Goal: Task Accomplishment & Management: Use online tool/utility

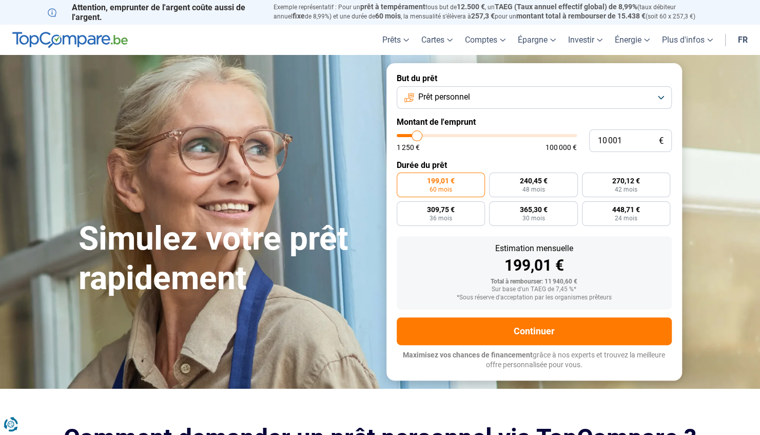
click at [565, 91] on button "Prêt personnel" at bounding box center [534, 97] width 275 height 23
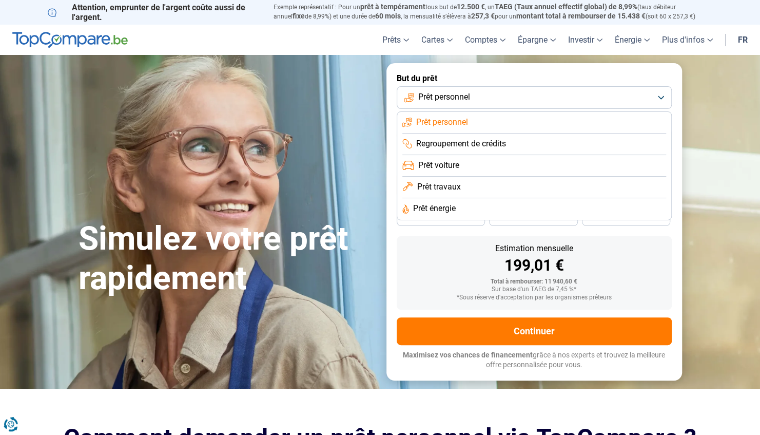
click at [482, 168] on li "Prêt voiture" at bounding box center [535, 166] width 264 height 22
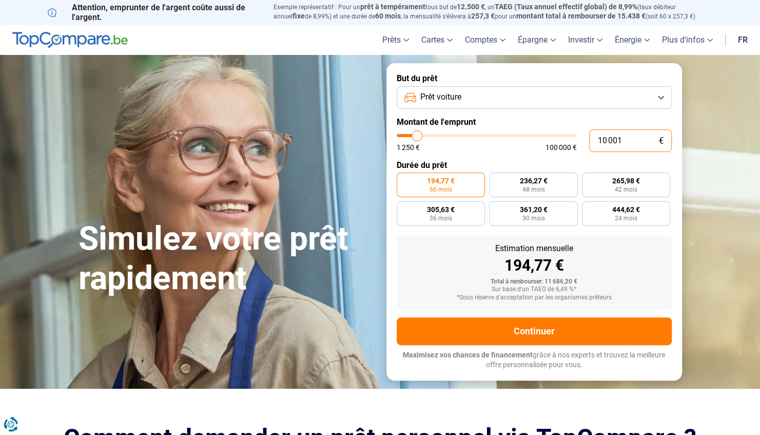
click at [527, 133] on div "10 001 € 1 250 € 100 000 €" at bounding box center [534, 140] width 275 height 23
type input "10000"
radio input "true"
click at [628, 138] on input "10 001" at bounding box center [630, 140] width 83 height 23
type input "10000"
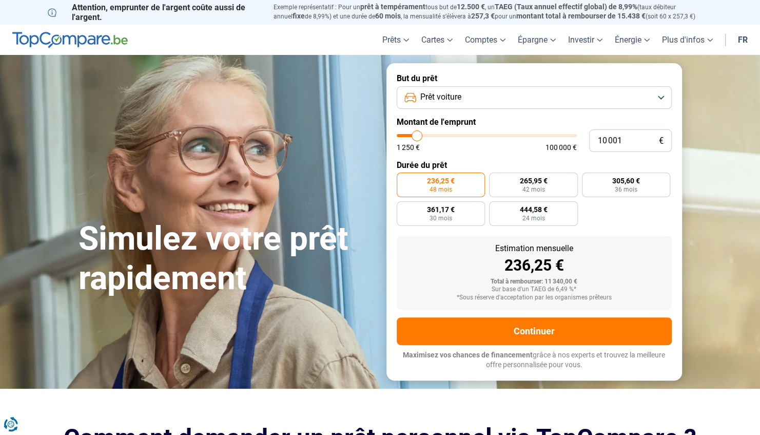
radio input "false"
drag, startPoint x: 625, startPoint y: 141, endPoint x: 548, endPoint y: 137, distance: 77.6
click at [548, 137] on div "10 001 € 1 250 € 100 000 €" at bounding box center [534, 140] width 275 height 23
type input "10000"
radio input "true"
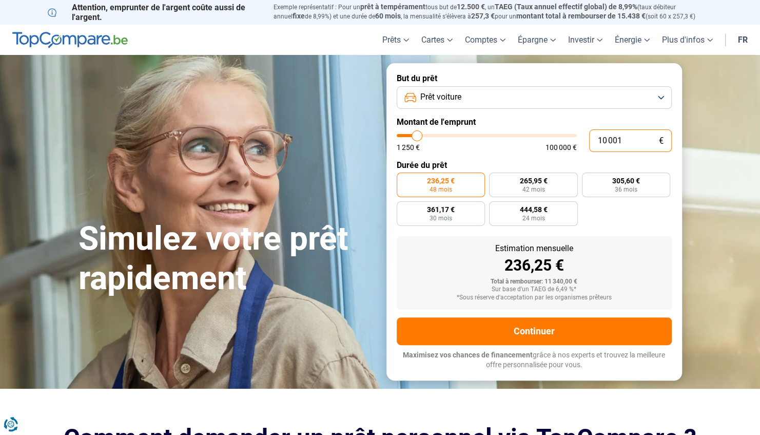
type input "1"
type input "1250"
type input "14"
type input "1250"
type input "140"
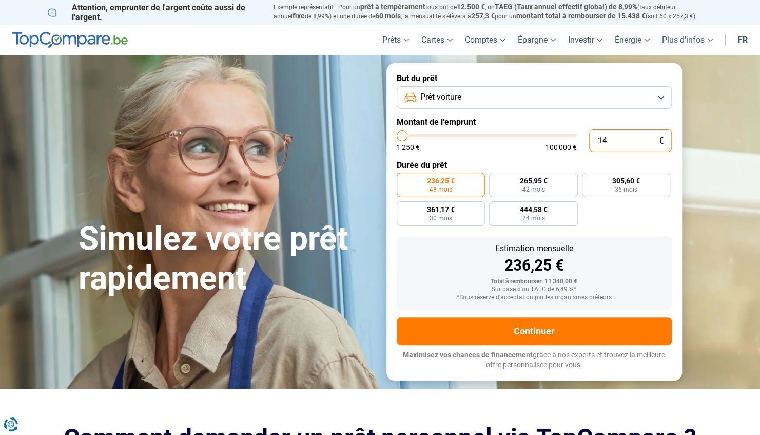
type input "1250"
type input "1 400"
type input "1500"
type input "14 000"
type input "14000"
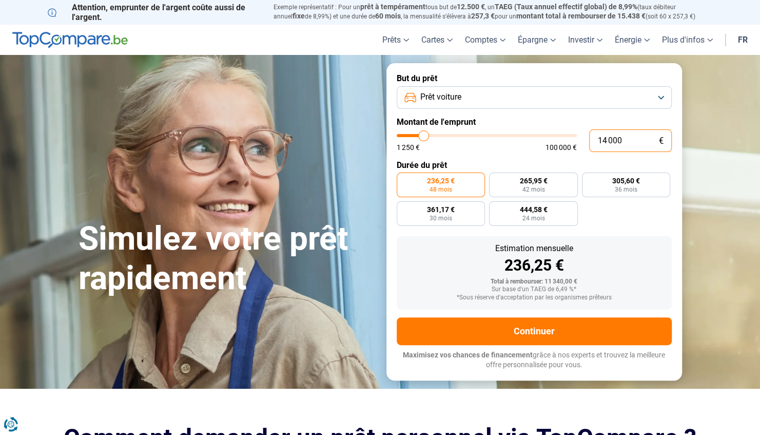
radio input "false"
type input "14 000"
